Goal: Task Accomplishment & Management: Complete application form

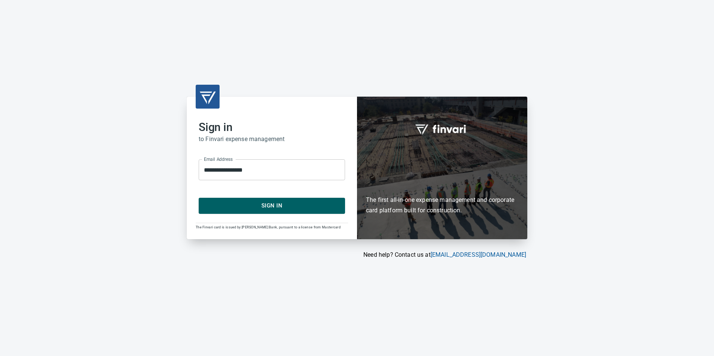
click at [244, 201] on button "Sign In" at bounding box center [272, 206] width 146 height 16
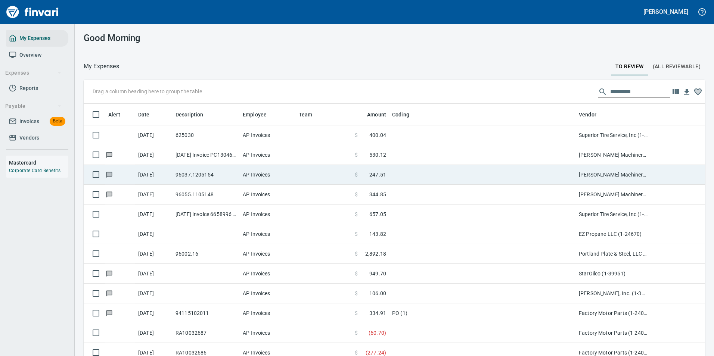
scroll to position [268, 605]
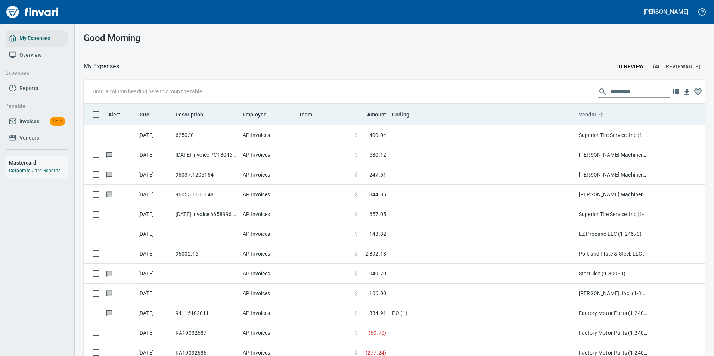
click at [602, 117] on icon at bounding box center [601, 114] width 7 height 7
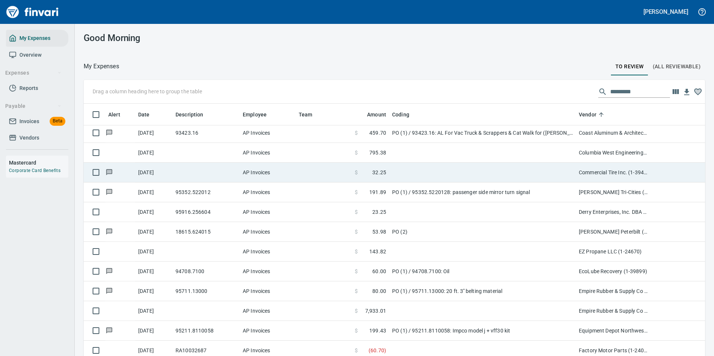
scroll to position [672, 0]
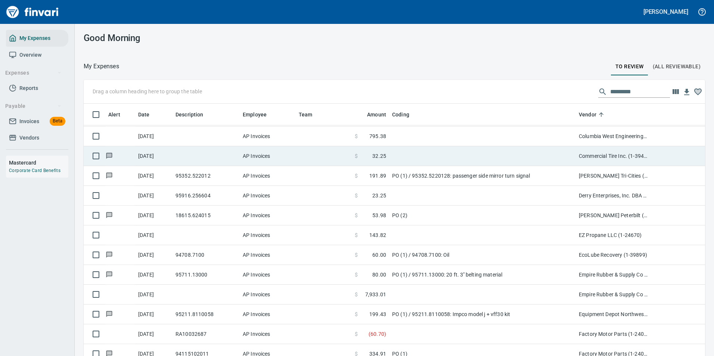
click at [450, 156] on td at bounding box center [482, 156] width 187 height 20
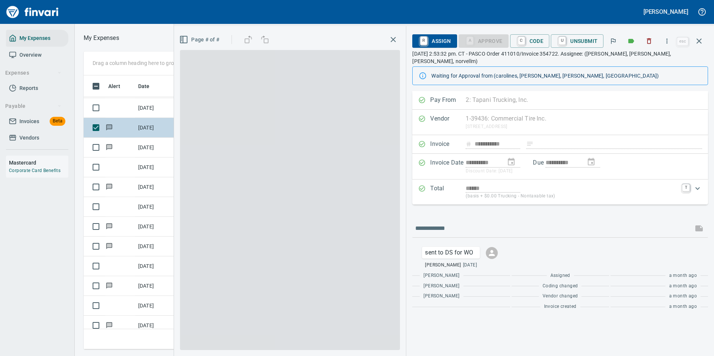
scroll to position [263, 423]
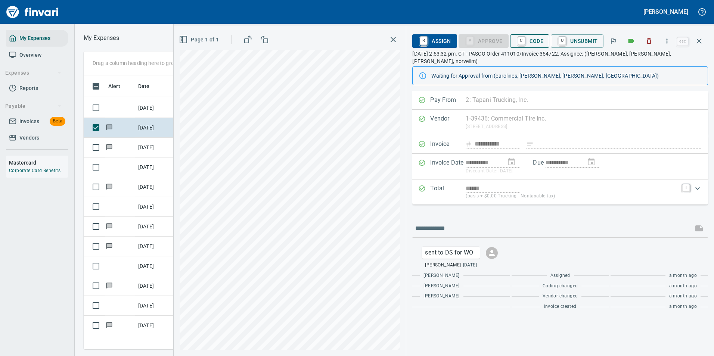
click at [532, 43] on span "C Code" at bounding box center [530, 41] width 28 height 13
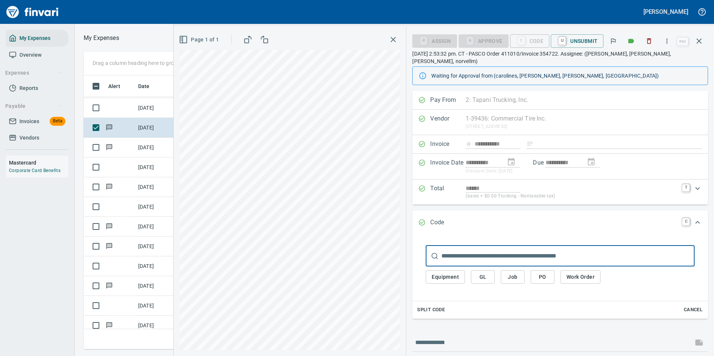
click at [570, 273] on span "Work Order" at bounding box center [580, 277] width 28 height 9
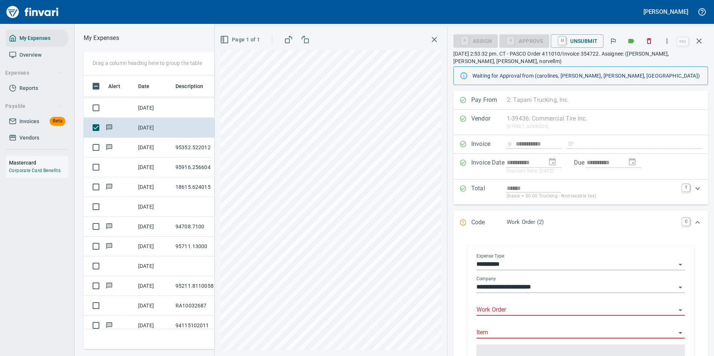
click at [493, 309] on input "Work Order" at bounding box center [575, 310] width 199 height 10
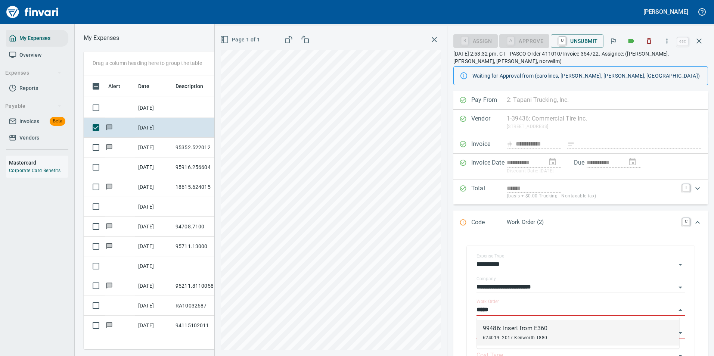
click at [500, 326] on div "99486: Insert from E360" at bounding box center [515, 328] width 65 height 9
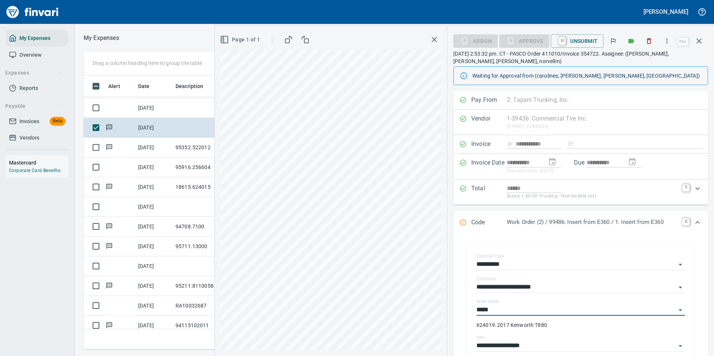
type input "**********"
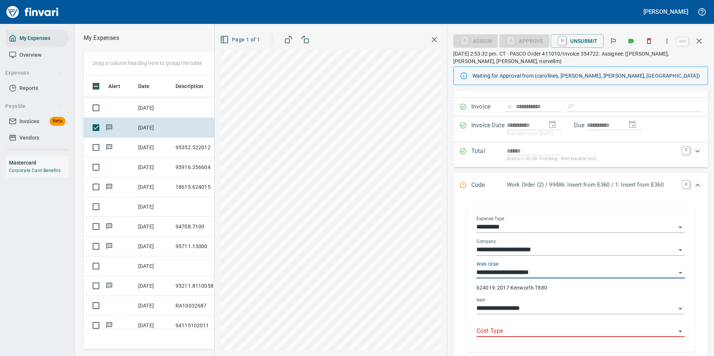
type input "**********"
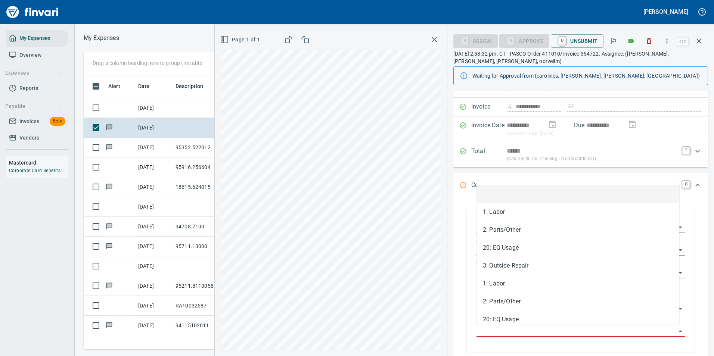
click at [511, 331] on input "Cost Type" at bounding box center [575, 331] width 199 height 10
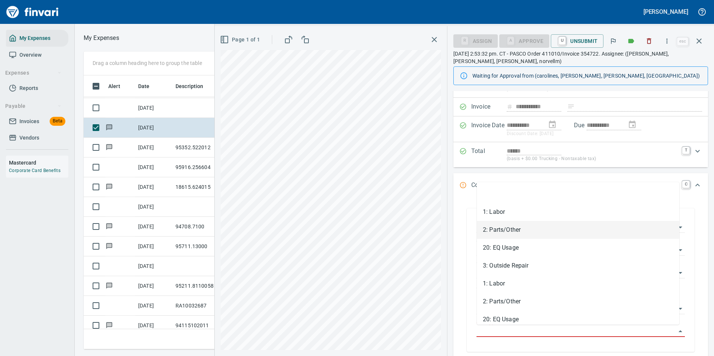
click at [507, 231] on li "2: Parts/Other" at bounding box center [578, 230] width 202 height 18
type input "**********"
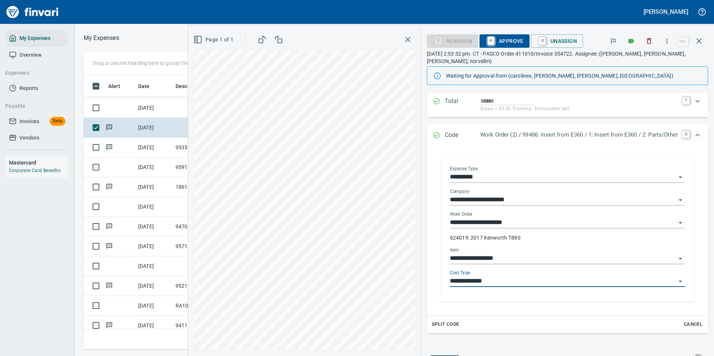
scroll to position [0, 0]
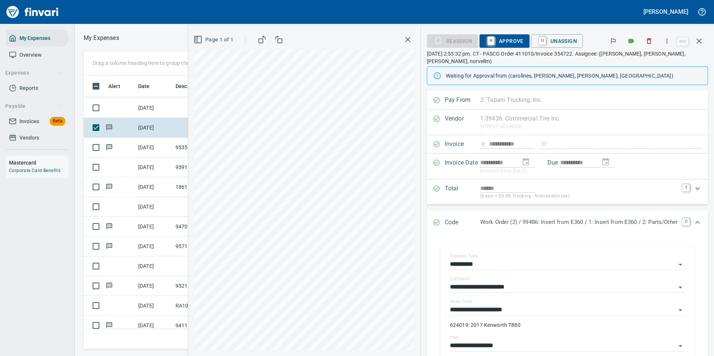
click at [495, 40] on span "A Approve" at bounding box center [504, 41] width 38 height 13
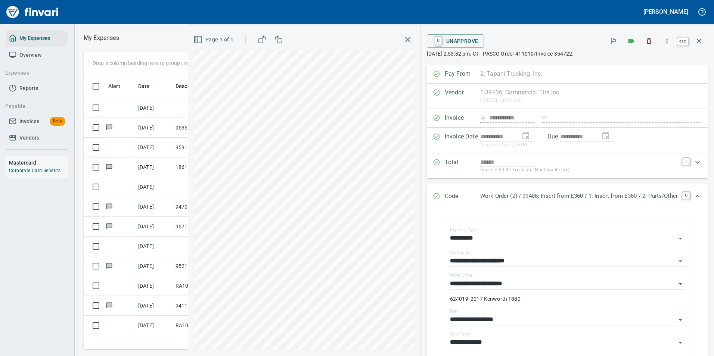
scroll to position [263, 423]
click at [700, 41] on icon "button" at bounding box center [698, 41] width 9 height 9
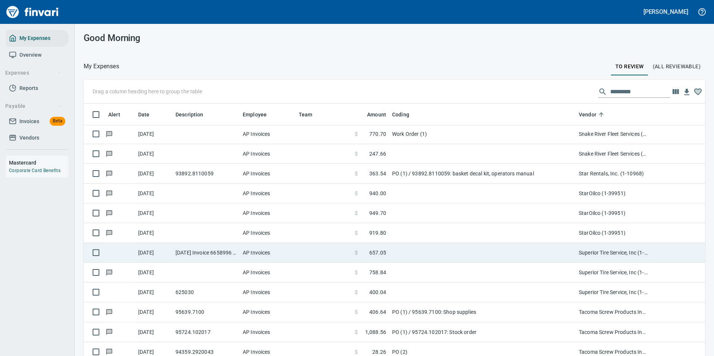
scroll to position [3958, 0]
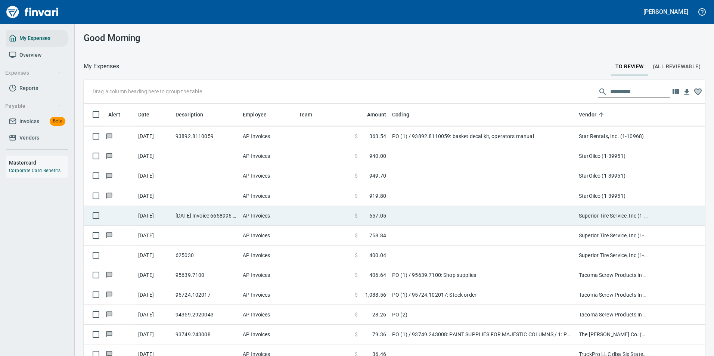
click at [400, 217] on td at bounding box center [482, 216] width 187 height 20
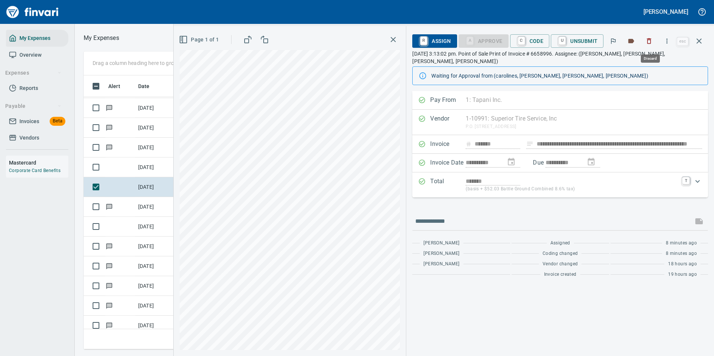
scroll to position [263, 423]
click at [669, 41] on icon "button" at bounding box center [666, 40] width 7 height 7
click at [624, 62] on icon at bounding box center [622, 62] width 5 height 6
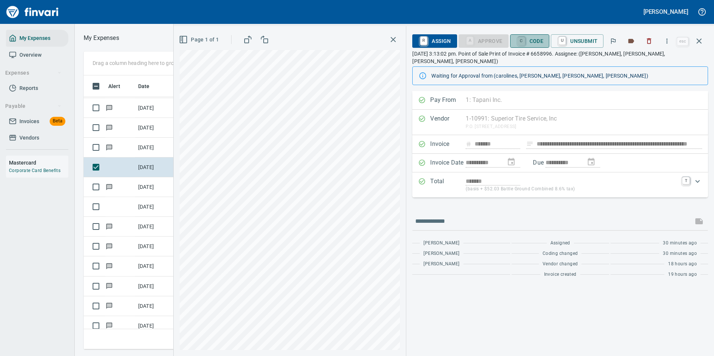
click at [525, 43] on link "C" at bounding box center [521, 41] width 7 height 8
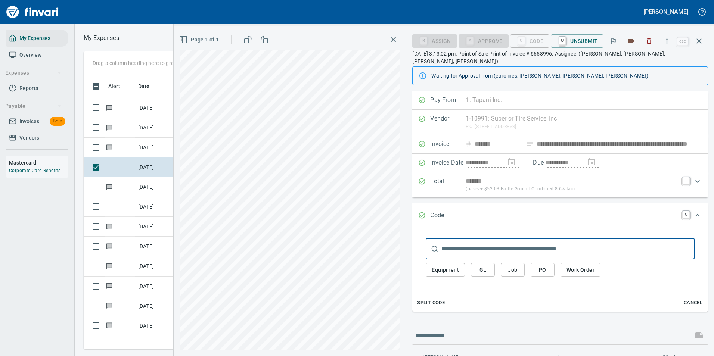
click at [569, 265] on span "Work Order" at bounding box center [580, 269] width 28 height 9
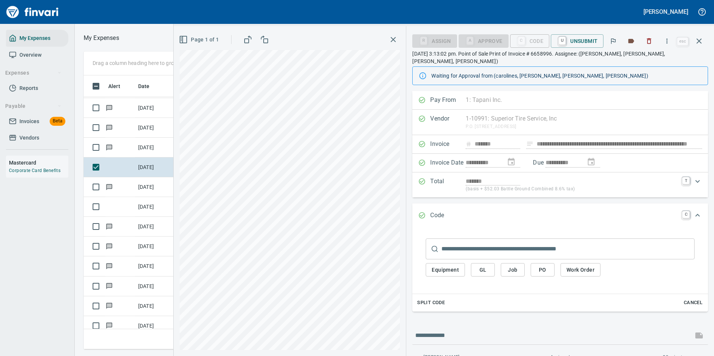
click at [566, 265] on span "Work Order" at bounding box center [580, 269] width 28 height 9
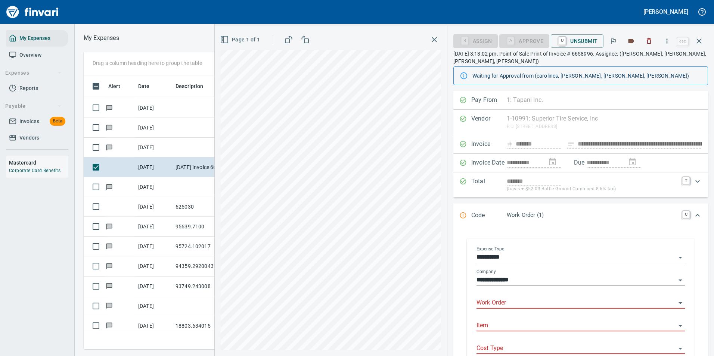
scroll to position [75, 0]
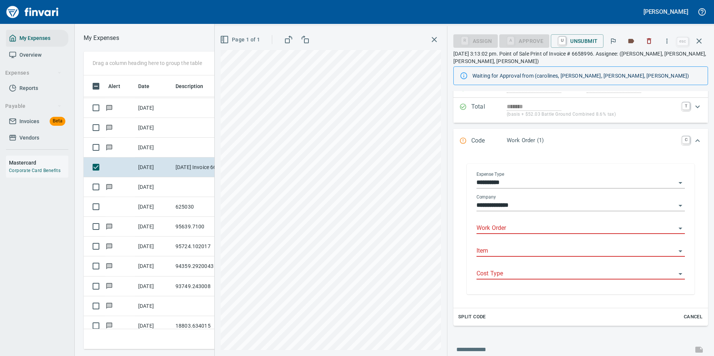
click at [499, 230] on input "Work Order" at bounding box center [575, 228] width 199 height 10
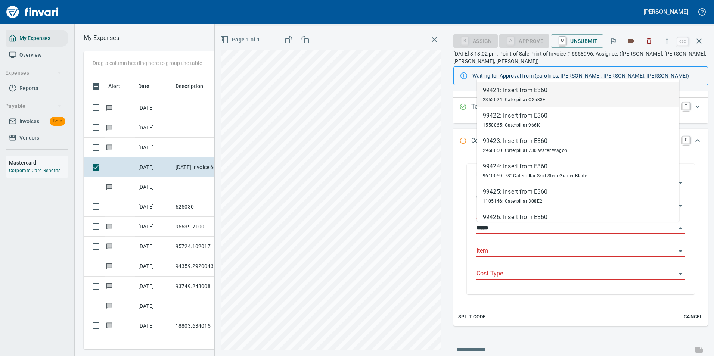
scroll to position [263, 423]
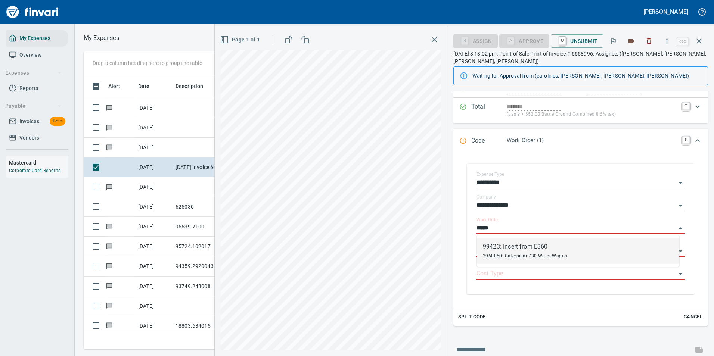
click at [500, 247] on div "99423: Insert from E360" at bounding box center [525, 246] width 84 height 9
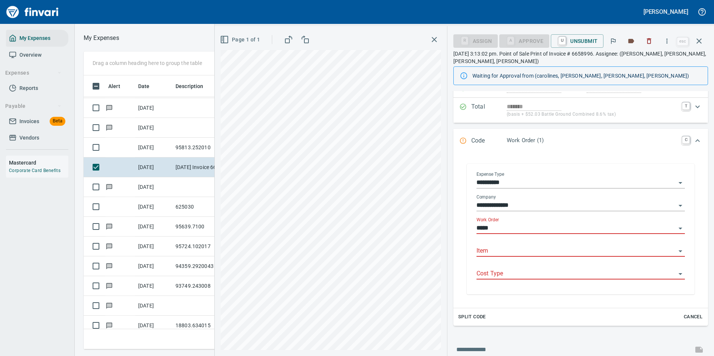
type input "**********"
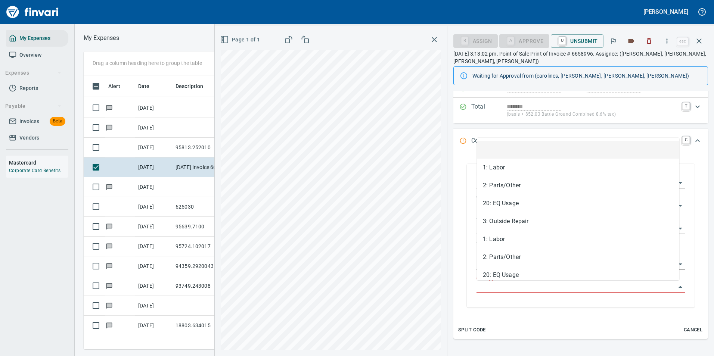
click at [491, 283] on input "Cost Type" at bounding box center [575, 287] width 199 height 10
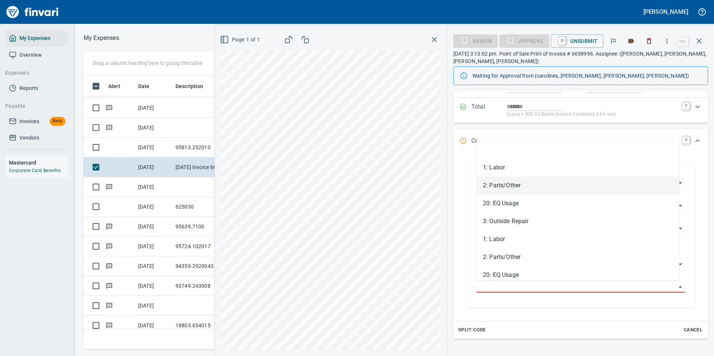
click at [493, 188] on li "2: Parts/Other" at bounding box center [578, 186] width 202 height 18
type input "**********"
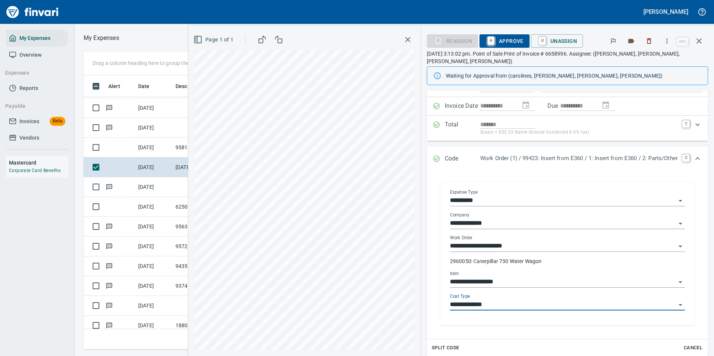
scroll to position [0, 0]
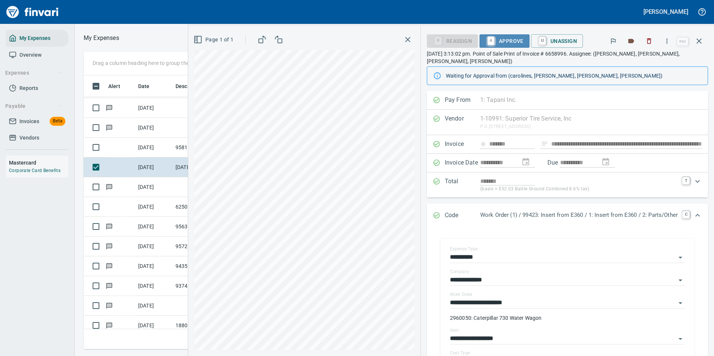
click at [494, 43] on span "A Approve" at bounding box center [504, 41] width 38 height 13
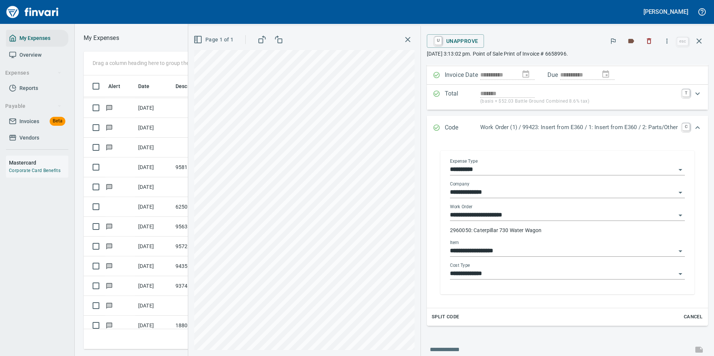
scroll to position [142, 0]
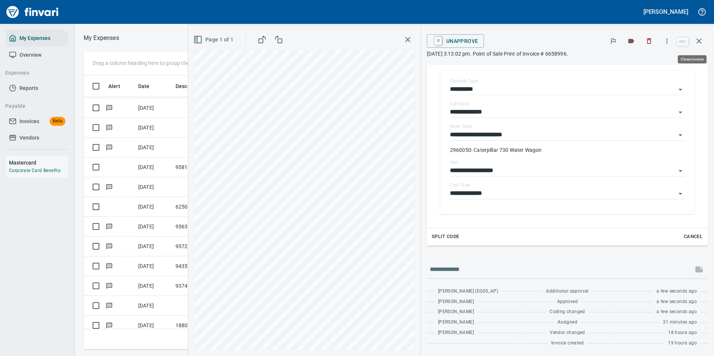
drag, startPoint x: 698, startPoint y: 38, endPoint x: 703, endPoint y: 41, distance: 5.4
click at [699, 38] on icon "button" at bounding box center [698, 41] width 9 height 9
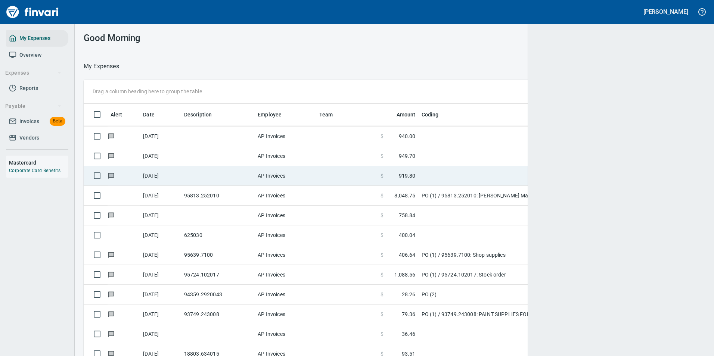
scroll to position [268, 603]
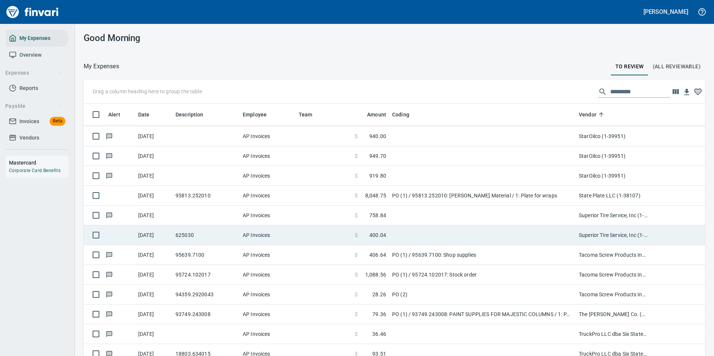
click at [390, 232] on td at bounding box center [482, 236] width 187 height 20
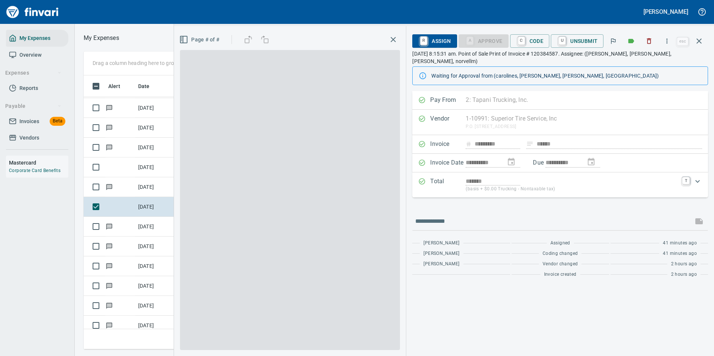
scroll to position [263, 423]
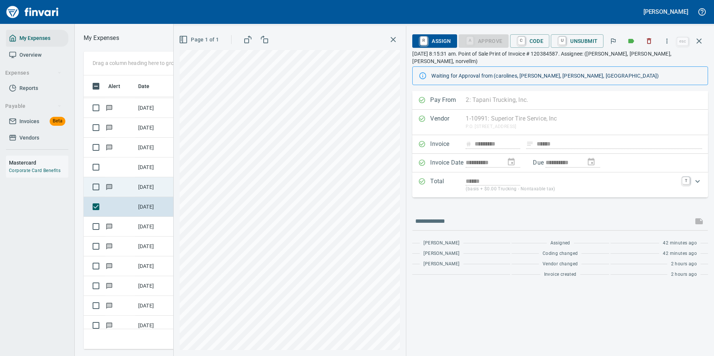
type input "******"
click at [668, 43] on icon "button" at bounding box center [666, 40] width 1 height 5
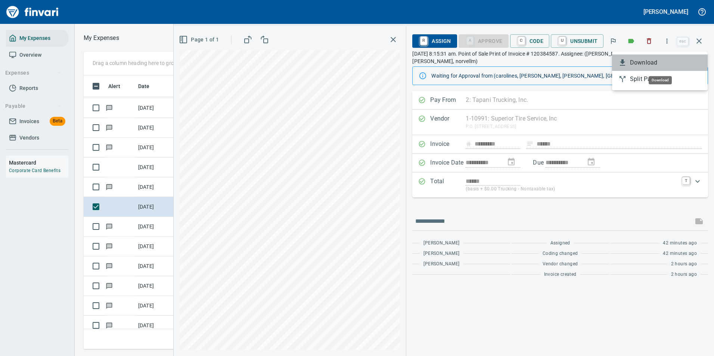
click at [641, 63] on span "Download" at bounding box center [666, 62] width 72 height 9
